Goal: Find specific page/section

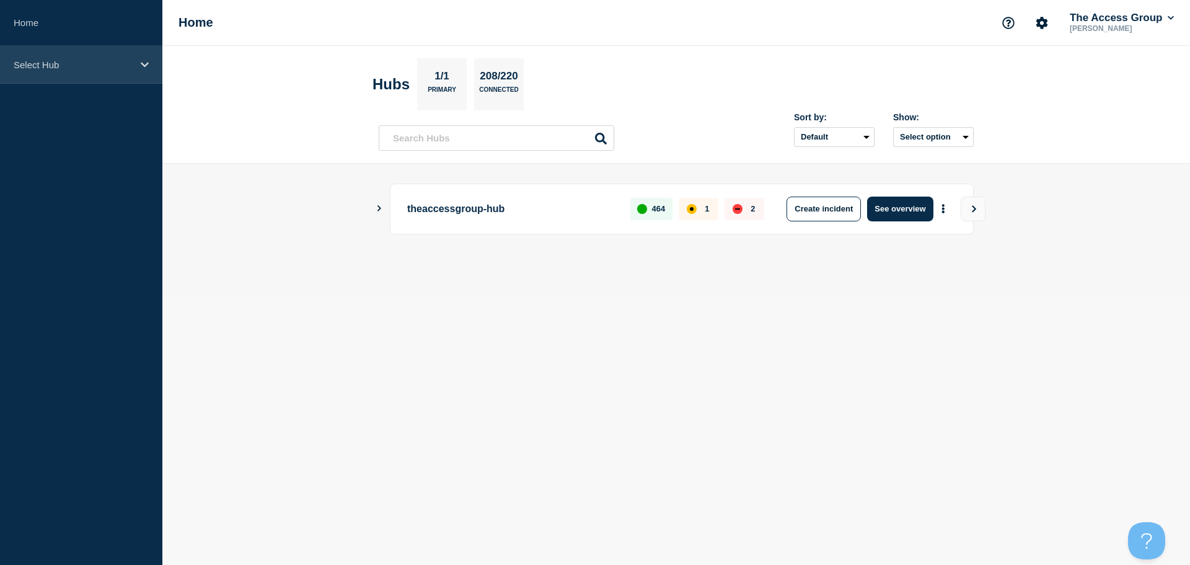
click at [132, 58] on div "Select Hub" at bounding box center [81, 65] width 162 height 38
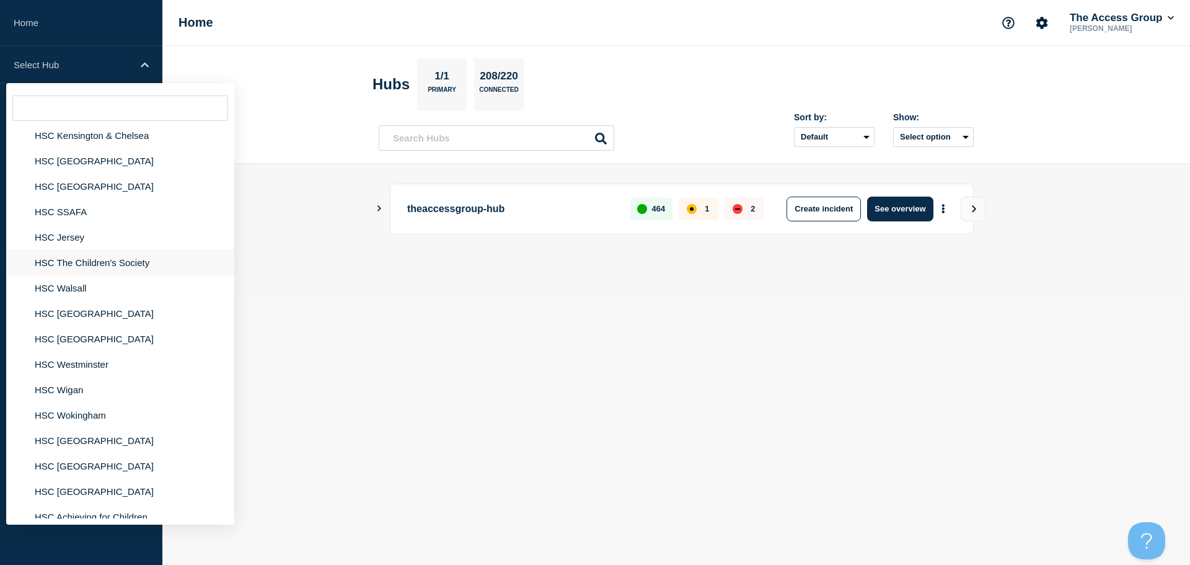
scroll to position [930, 0]
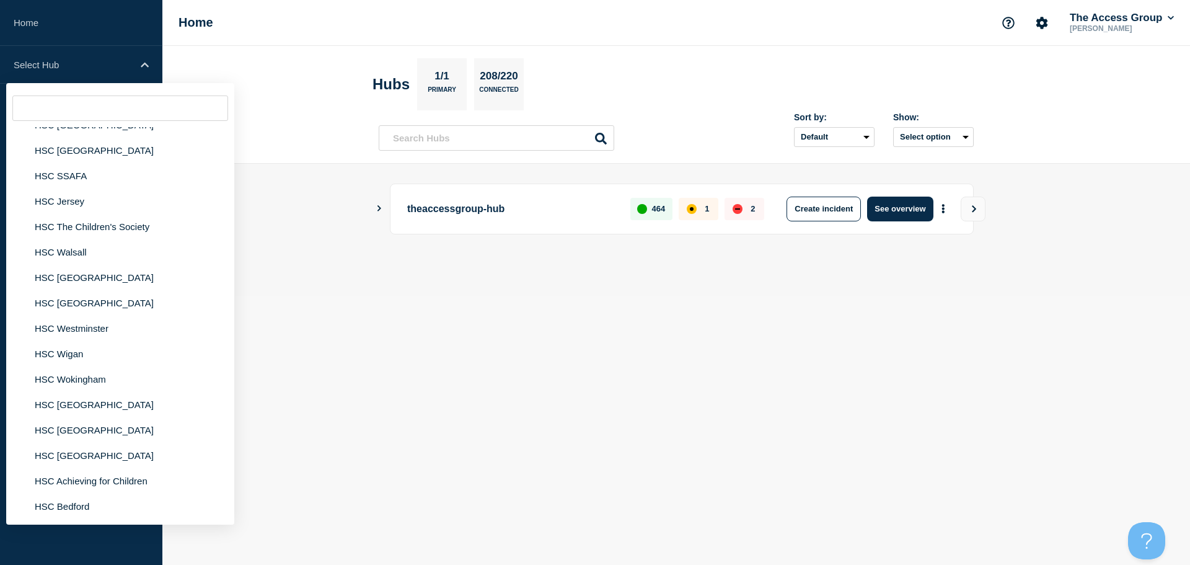
click at [66, 111] on input "text" at bounding box center [120, 107] width 216 height 25
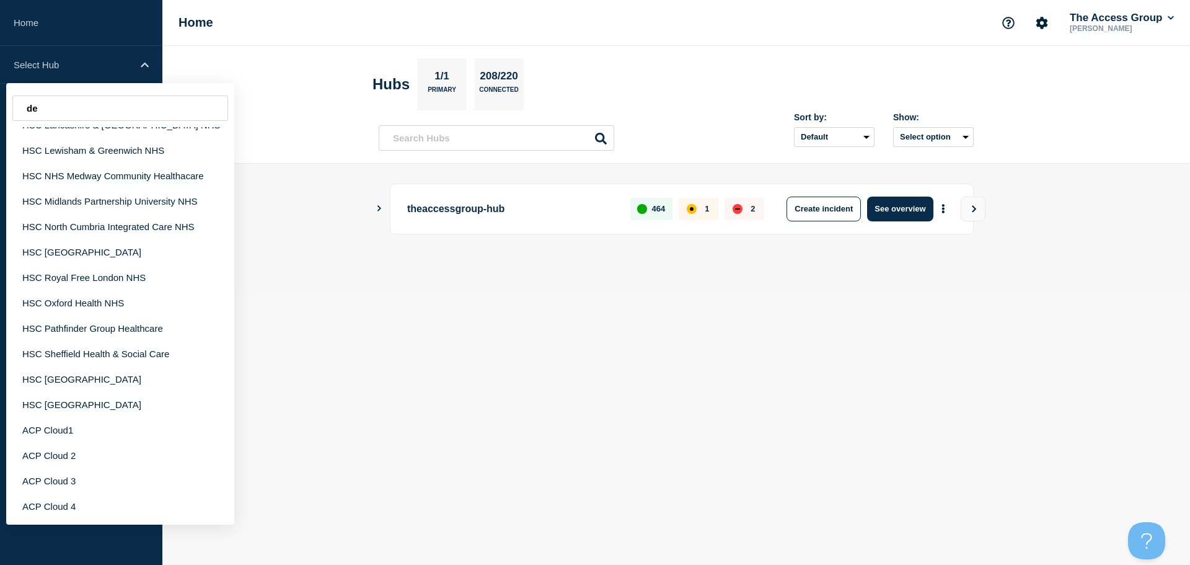
scroll to position [0, 0]
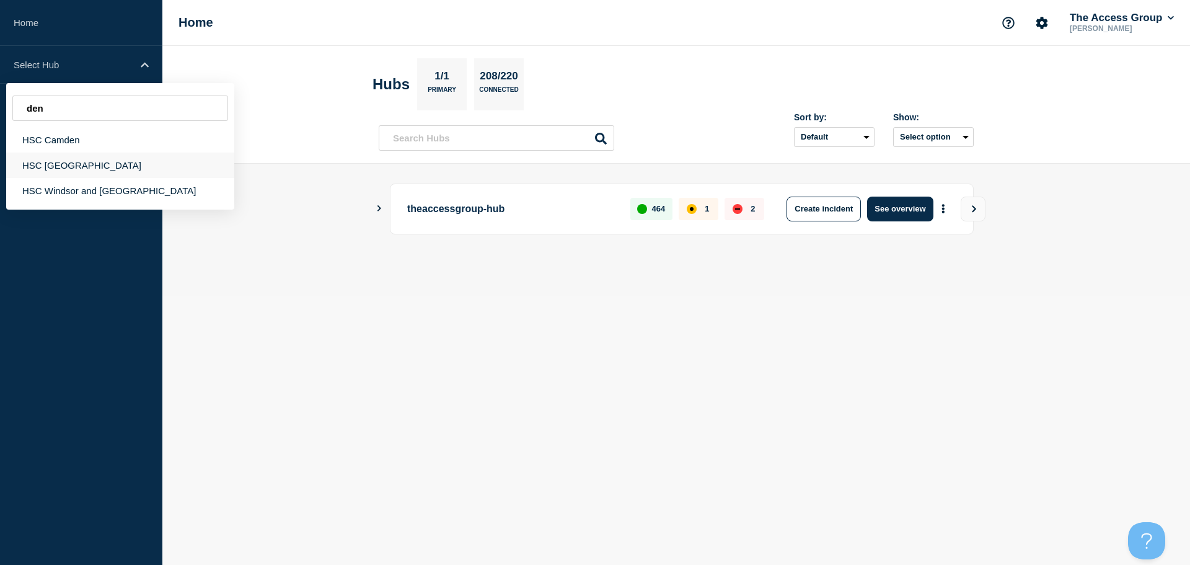
type input "den"
click at [74, 164] on div "HSC Denbighshire" at bounding box center [120, 164] width 228 height 25
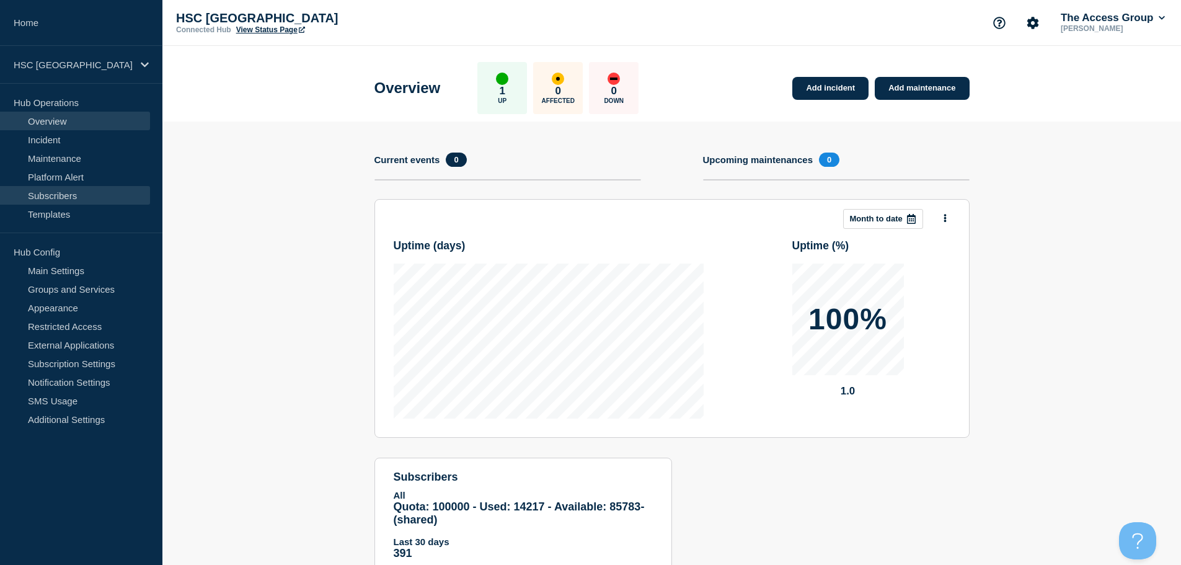
click at [38, 195] on link "Subscribers" at bounding box center [75, 195] width 150 height 19
